Goal: Check status: Check status

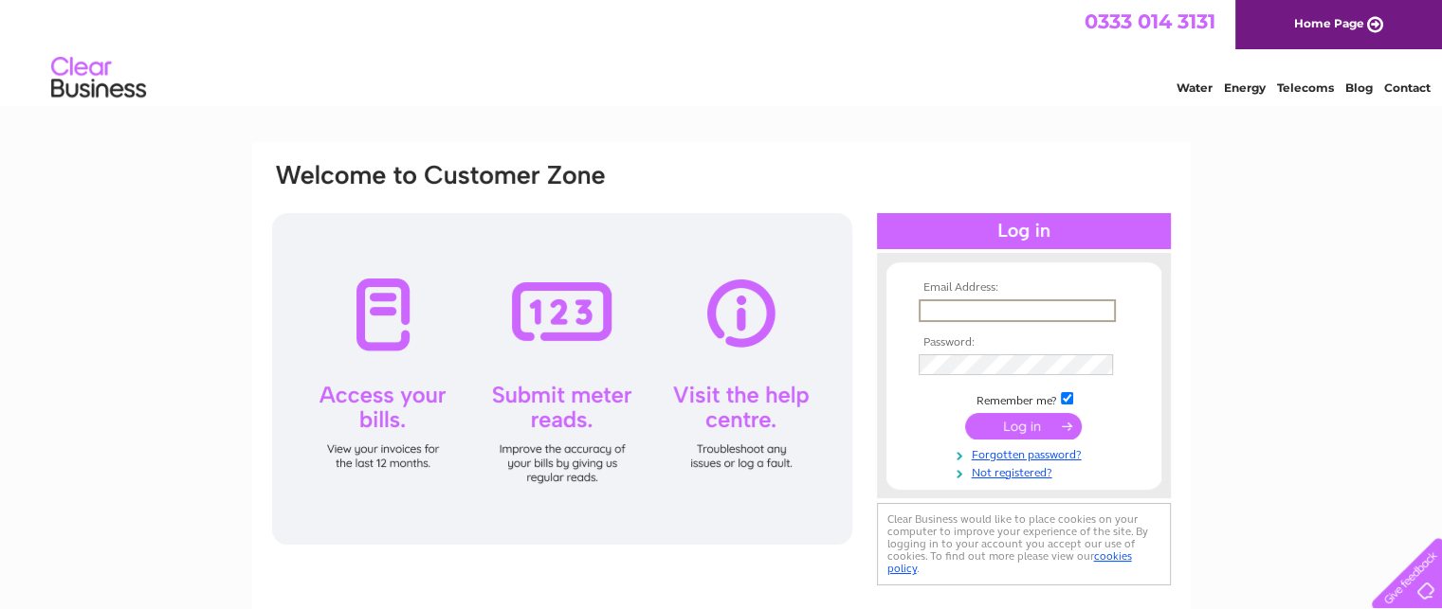
click at [955, 314] on input "text" at bounding box center [1016, 311] width 197 height 23
type input "gwyn@gwynroberts.com"
click at [1043, 416] on input "submit" at bounding box center [1023, 425] width 117 height 27
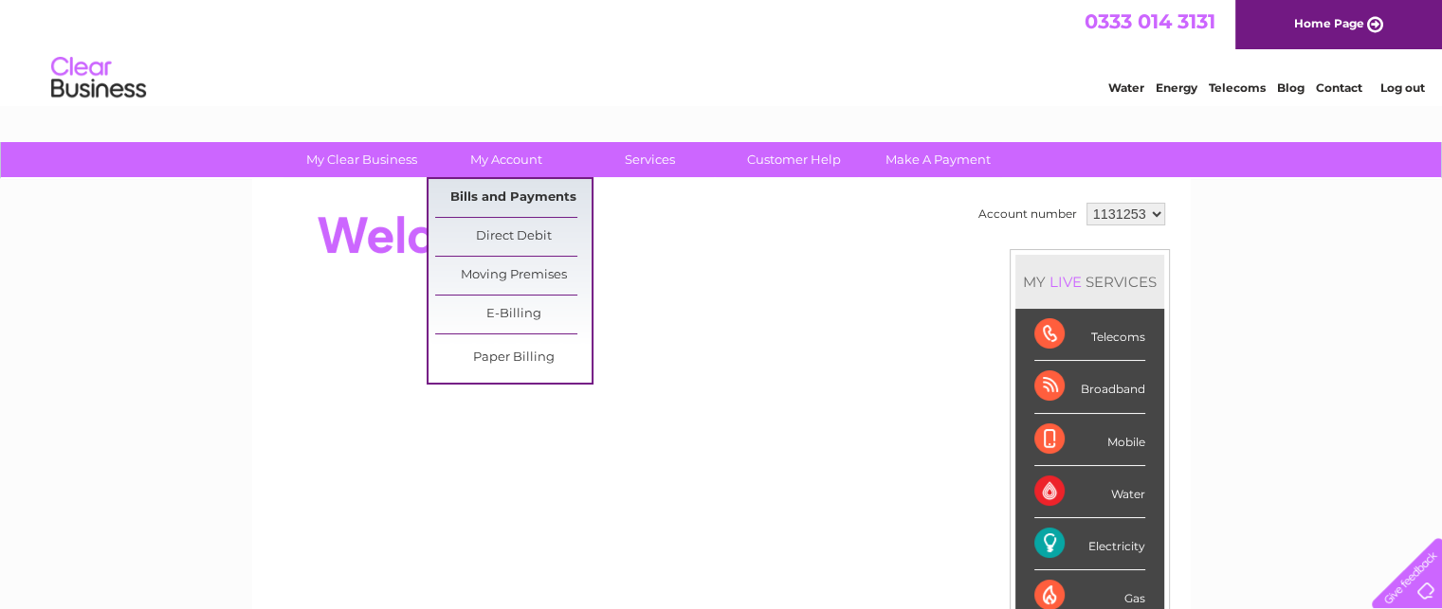
click at [520, 191] on link "Bills and Payments" at bounding box center [513, 198] width 156 height 38
click at [523, 196] on link "Bills and Payments" at bounding box center [513, 198] width 156 height 38
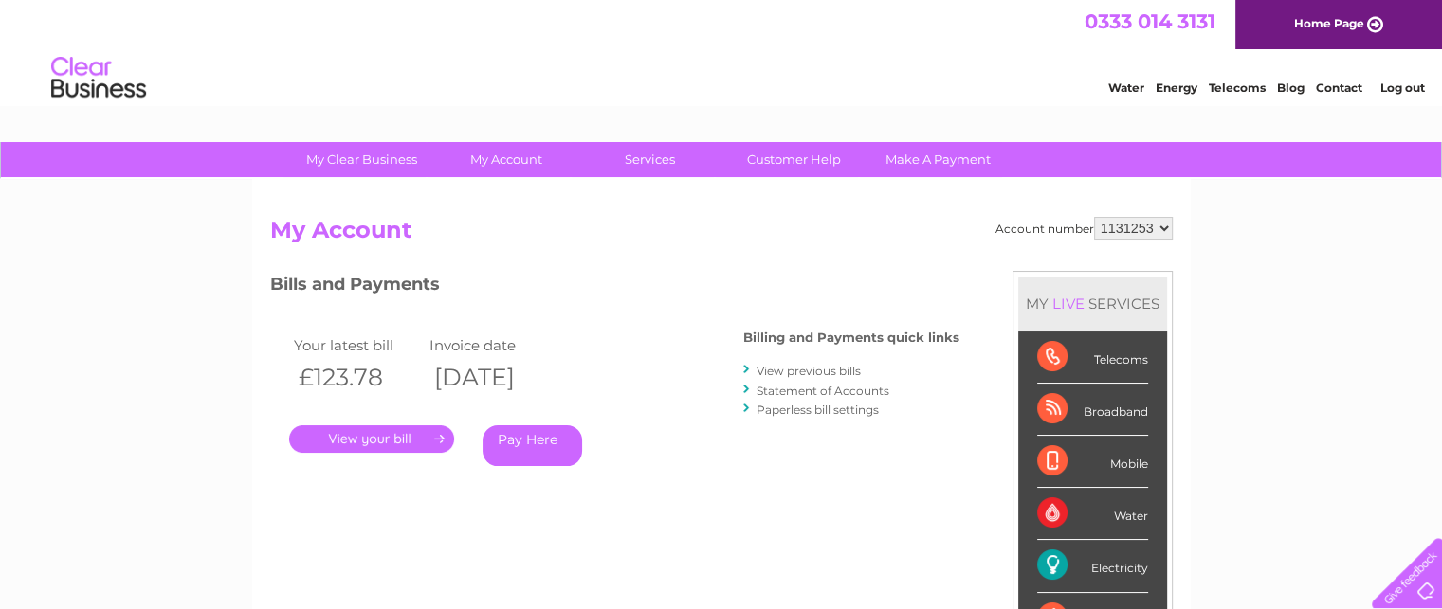
click at [414, 440] on link "." at bounding box center [371, 439] width 165 height 27
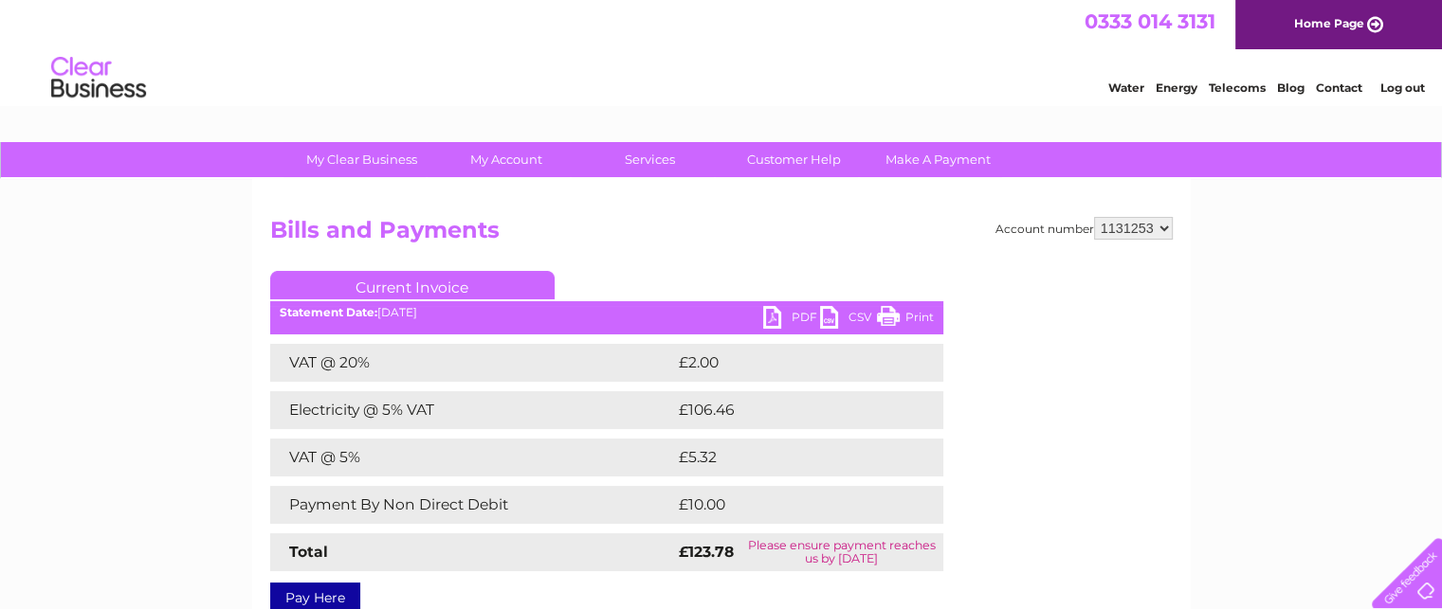
click at [1163, 227] on select "1131253 1145797" at bounding box center [1133, 228] width 79 height 23
select select "1145797"
click at [1095, 217] on select "1131253 1145797" at bounding box center [1133, 228] width 79 height 23
drag, startPoint x: 1419, startPoint y: 88, endPoint x: 1170, endPoint y: 300, distance: 326.8
click at [1419, 88] on link "Log out" at bounding box center [1401, 88] width 45 height 14
